Goal: Subscribe to service/newsletter

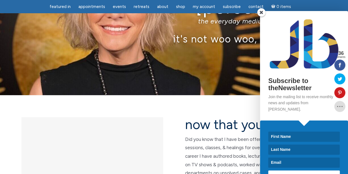
scroll to position [54, 0]
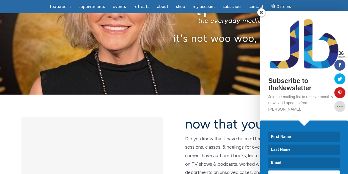
click at [277, 131] on input at bounding box center [305, 136] width 72 height 10
type input "Sigrún"
type input "[PERSON_NAME]"
click at [294, 157] on input at bounding box center [305, 162] width 72 height 10
type input "[EMAIL_ADDRESS][DOMAIN_NAME]"
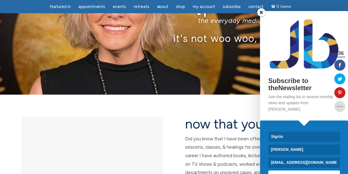
click at [300, 173] on span "SUBSCRIBE!" at bounding box center [304, 175] width 27 height 4
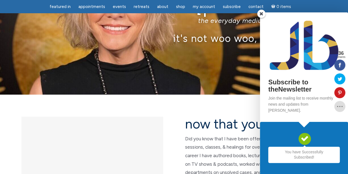
click at [262, 17] on span at bounding box center [262, 14] width 8 height 8
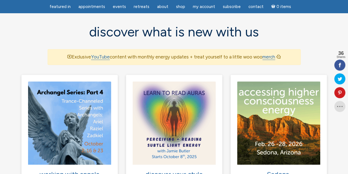
scroll to position [356, 0]
click at [101, 54] on link "YouTube" at bounding box center [100, 57] width 19 height 6
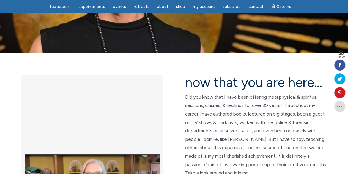
scroll to position [95, 0]
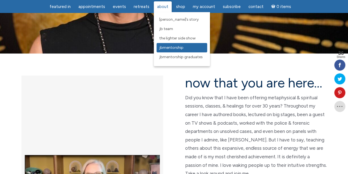
click at [174, 45] on link "JBMentorship" at bounding box center [182, 47] width 51 height 9
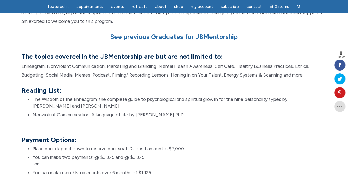
scroll to position [445, 0]
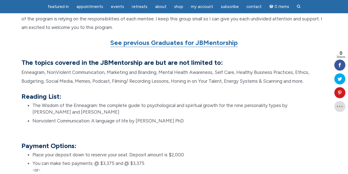
click at [35, 121] on li "Nonviolent Communication: A language of life by Marshall Rosenberg PhD" at bounding box center [180, 120] width 295 height 7
drag, startPoint x: 34, startPoint y: 121, endPoint x: 65, endPoint y: 122, distance: 30.6
click at [65, 122] on li "Nonviolent Communication: A language of life by Marshall Rosenberg PhD" at bounding box center [180, 120] width 295 height 7
